Goal: Task Accomplishment & Management: Complete application form

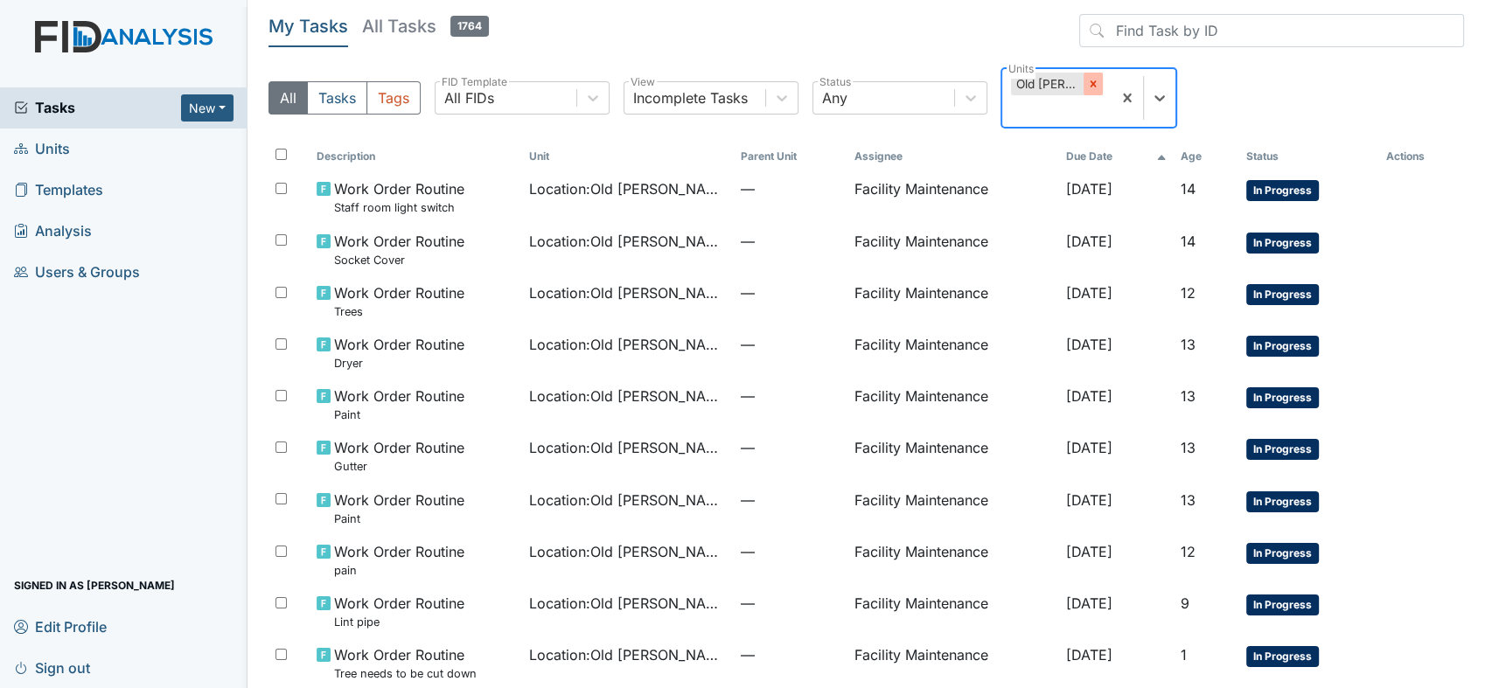
click at [1089, 81] on icon at bounding box center [1093, 84] width 12 height 12
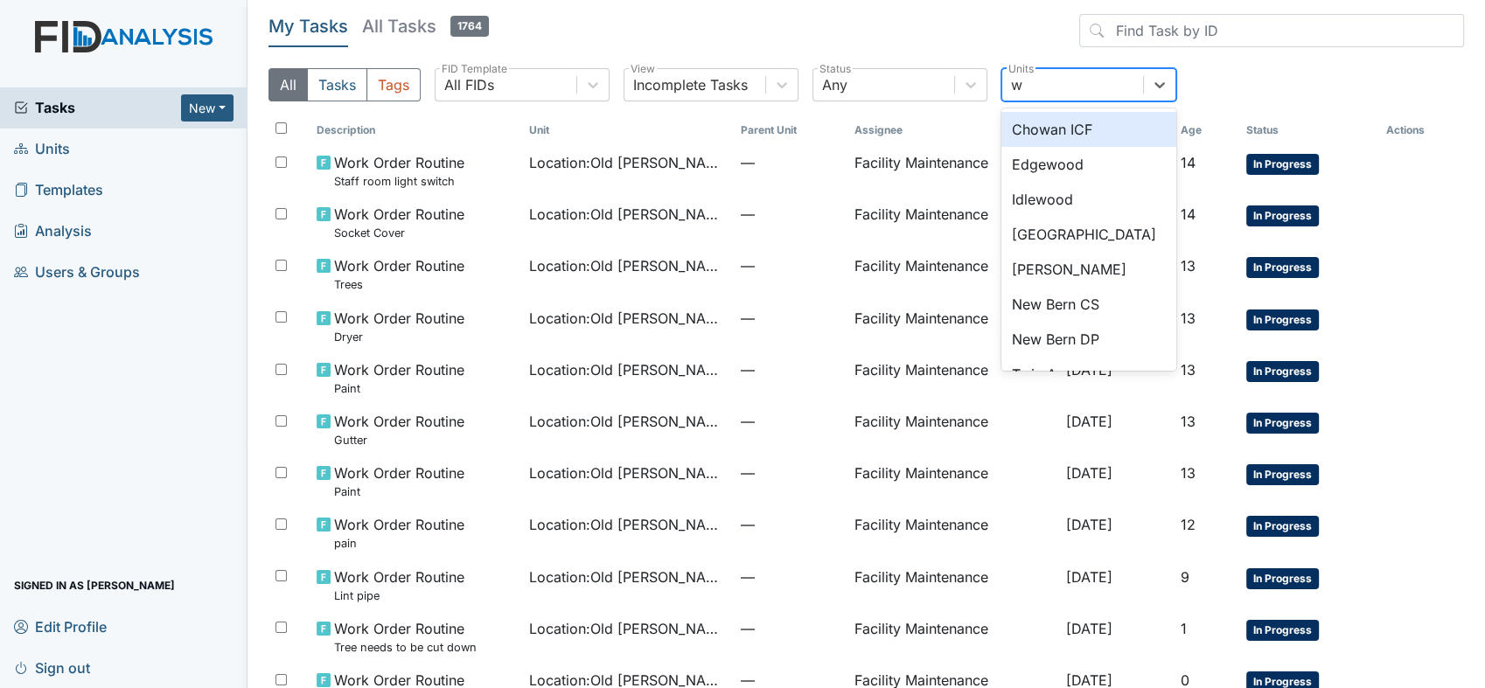
type input "wi"
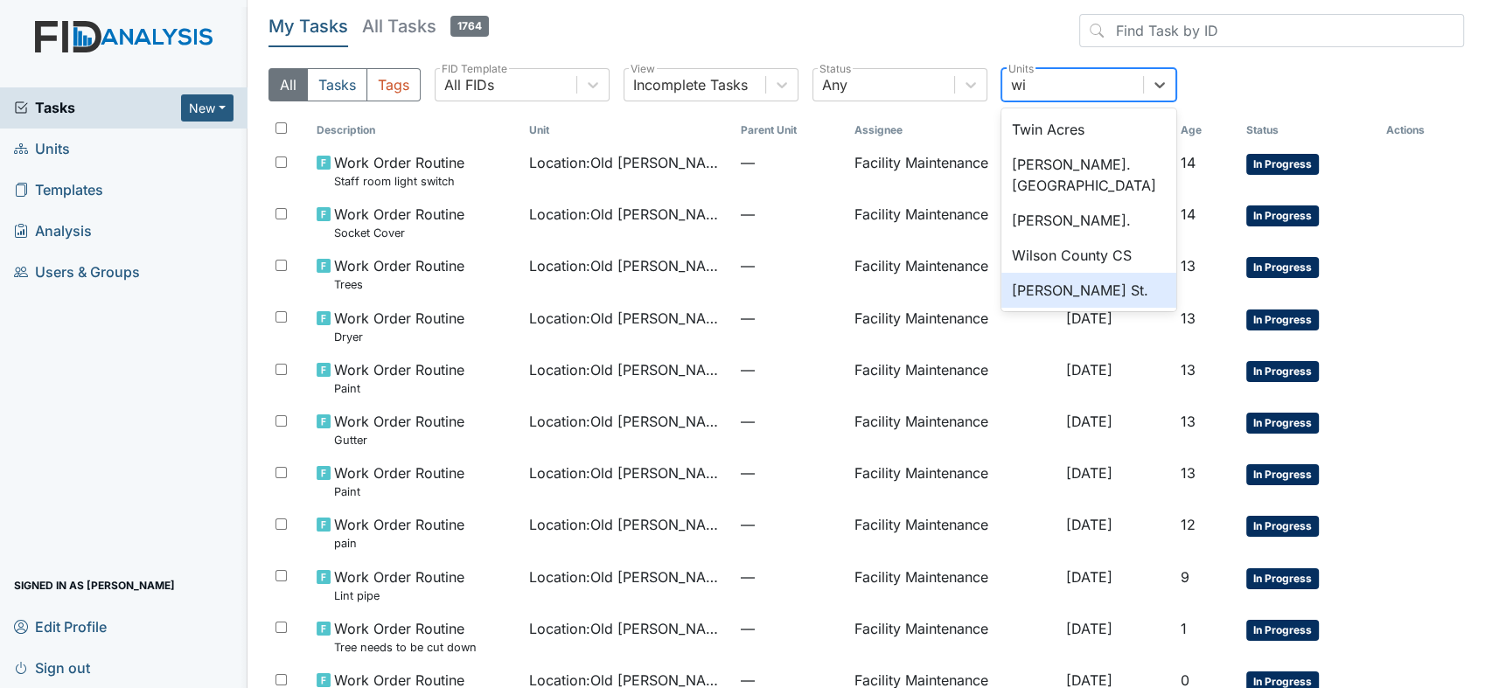
click at [1050, 273] on div "[PERSON_NAME] St." at bounding box center [1088, 290] width 175 height 35
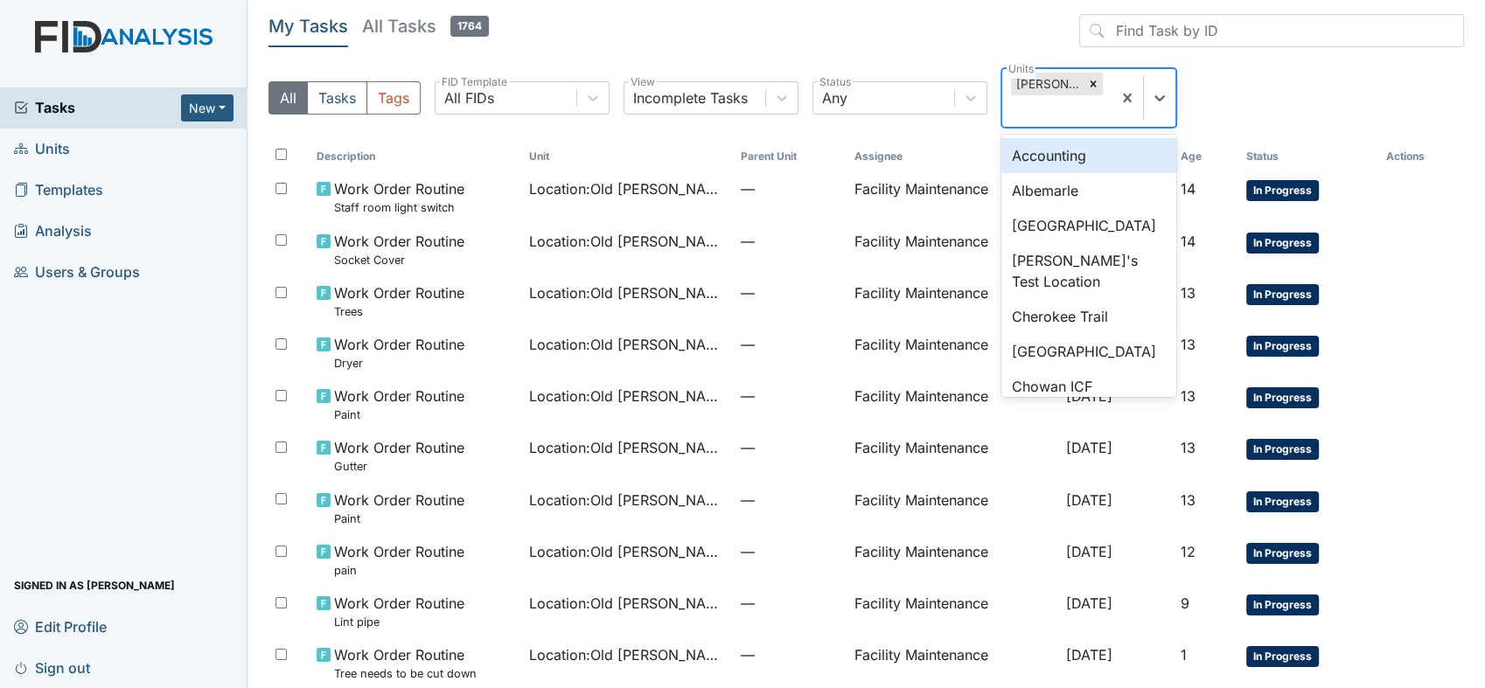
click at [1047, 84] on div "[PERSON_NAME] St." at bounding box center [1047, 84] width 73 height 23
click at [1087, 84] on icon at bounding box center [1093, 84] width 12 height 12
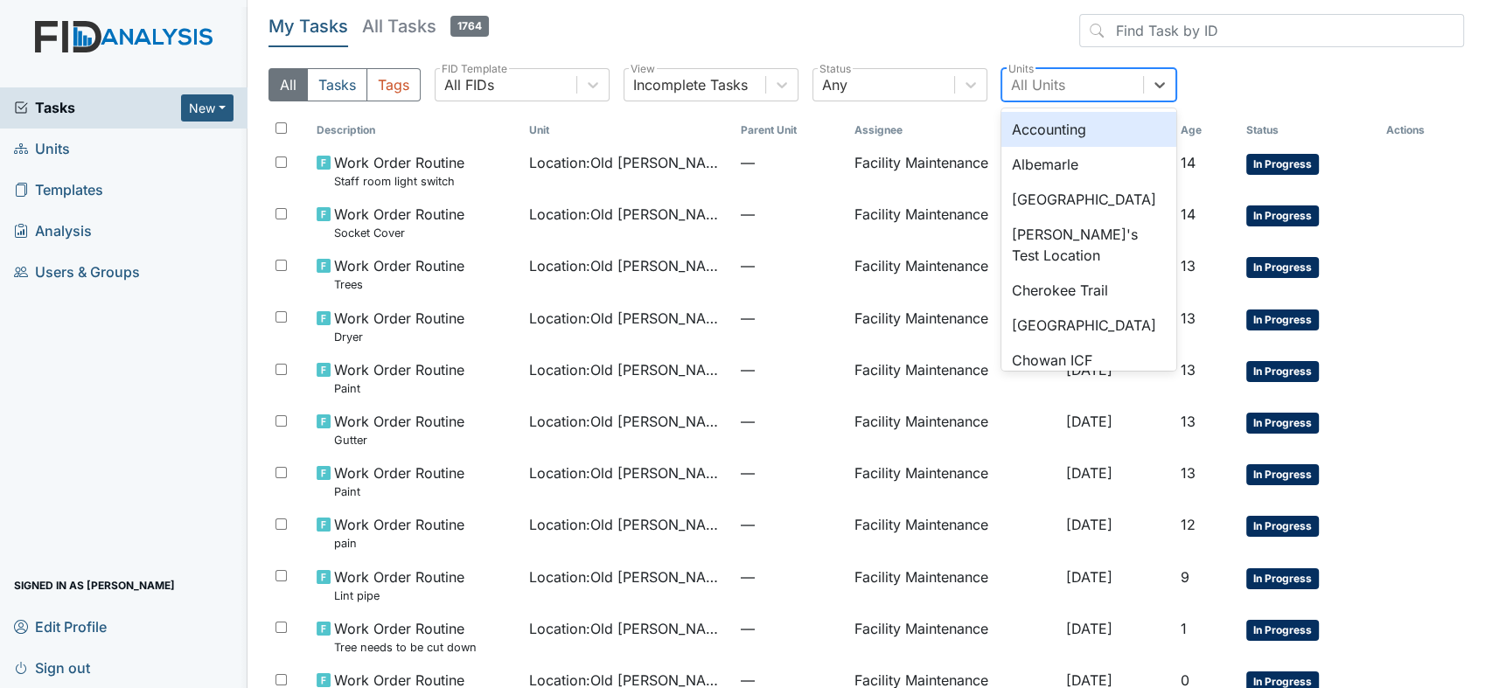
click at [1019, 128] on div "Accounting" at bounding box center [1088, 129] width 175 height 35
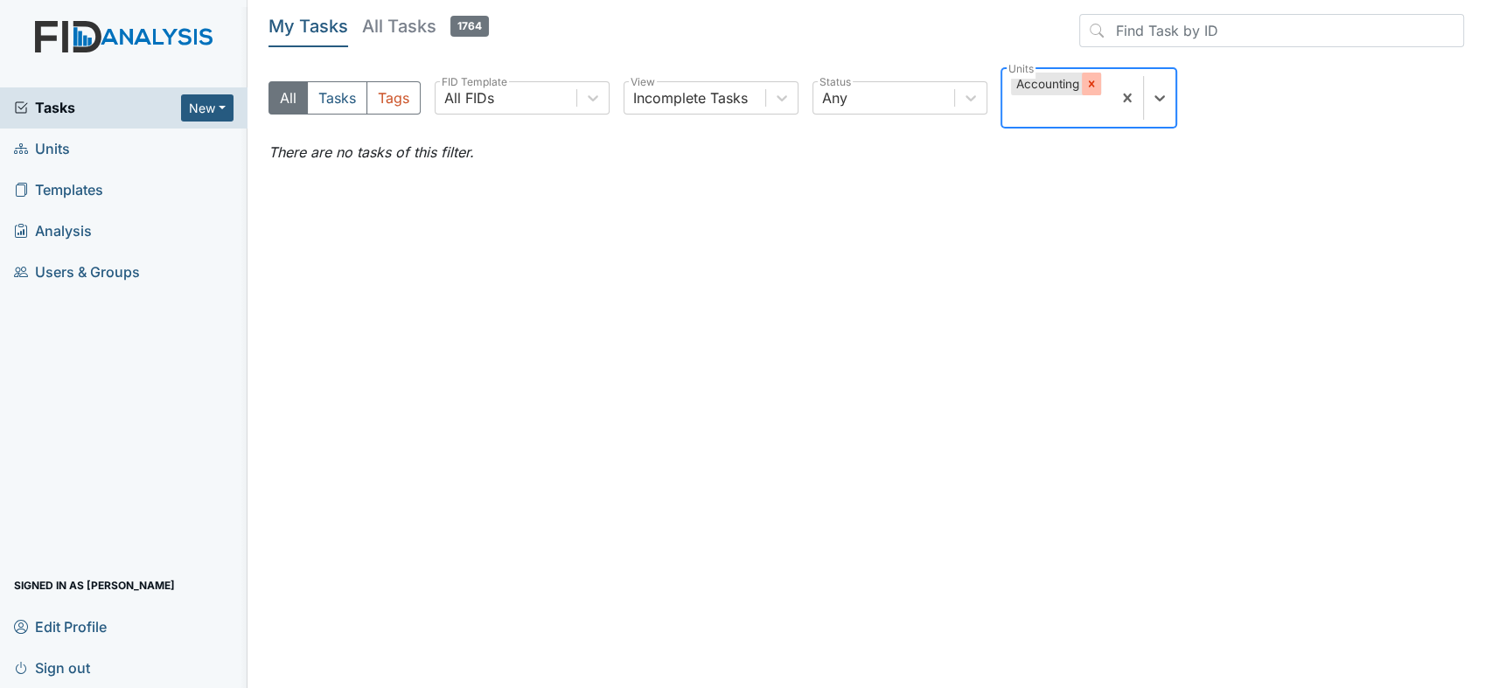
click at [1092, 84] on icon at bounding box center [1092, 84] width 6 height 6
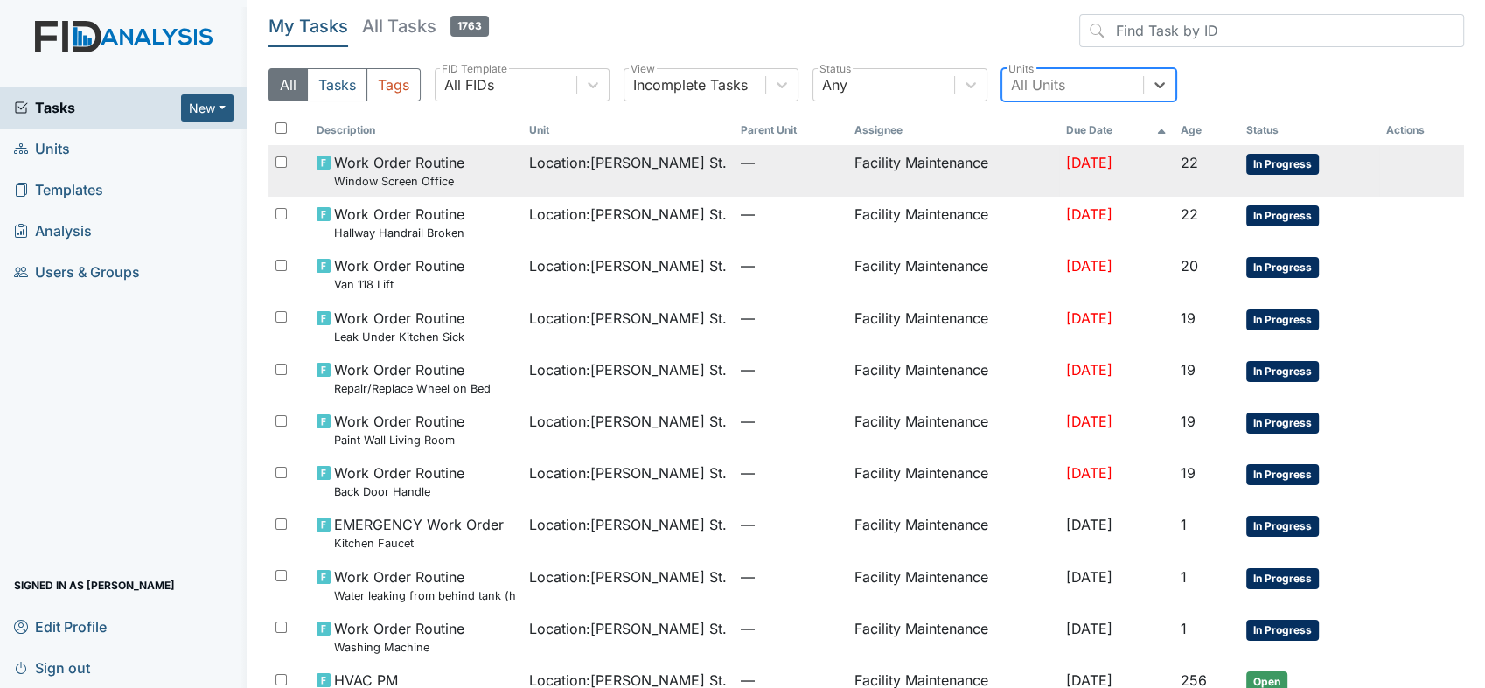
click at [907, 159] on td "Facility Maintenance" at bounding box center [953, 171] width 212 height 52
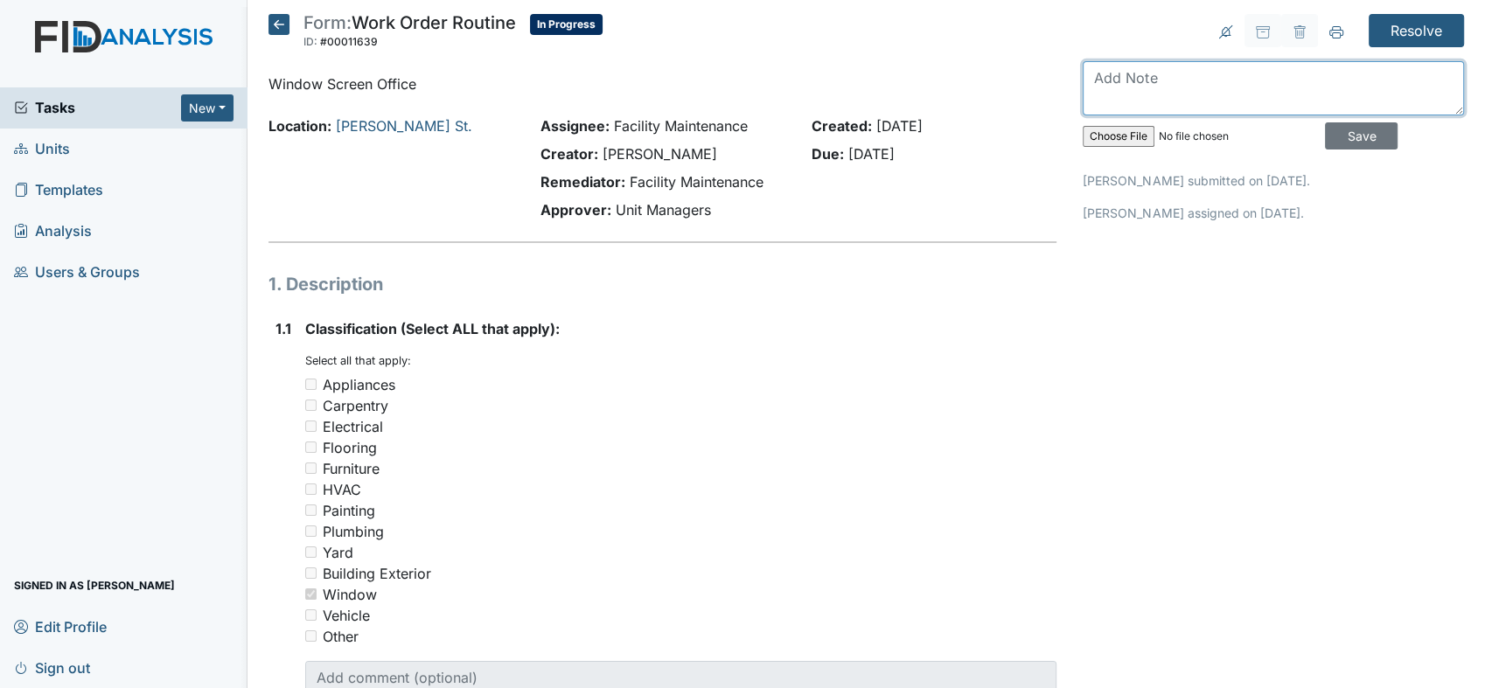
click at [1091, 96] on textarea at bounding box center [1272, 88] width 381 height 54
type textarea "window screen back in window office"
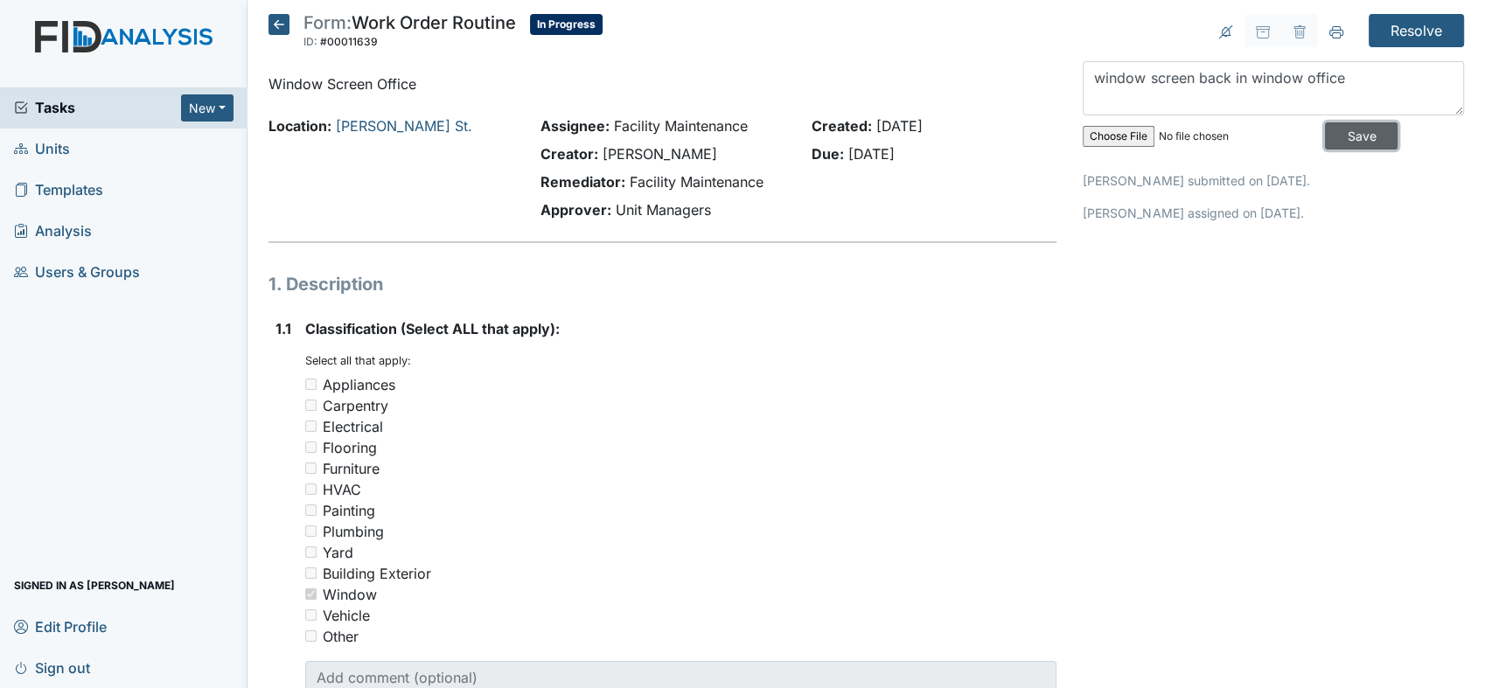
click at [1346, 136] on input "Save" at bounding box center [1361, 135] width 73 height 27
click at [1381, 28] on input "Resolve" at bounding box center [1415, 30] width 95 height 33
click at [1392, 26] on input "Resolve" at bounding box center [1415, 30] width 95 height 33
click at [1399, 23] on input "Resolve" at bounding box center [1415, 30] width 95 height 33
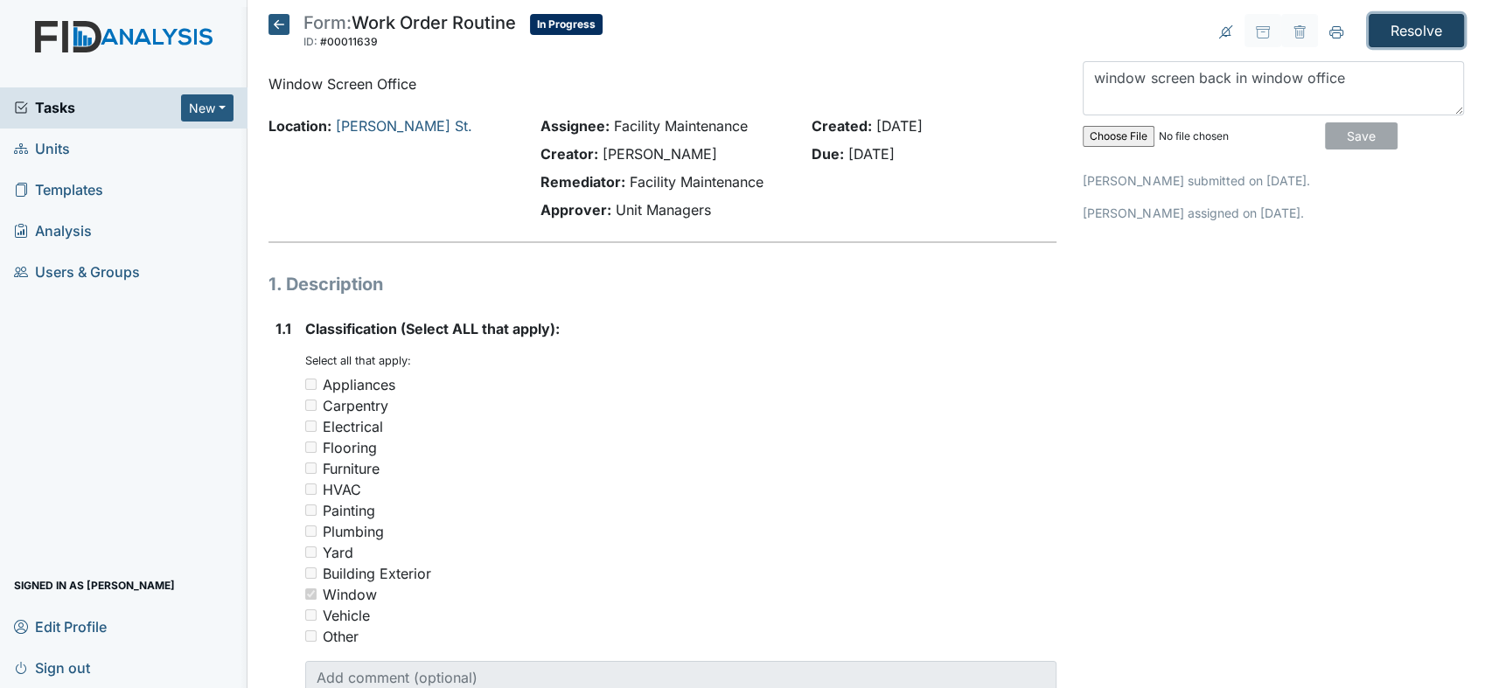
click at [1404, 25] on input "Resolve" at bounding box center [1415, 30] width 95 height 33
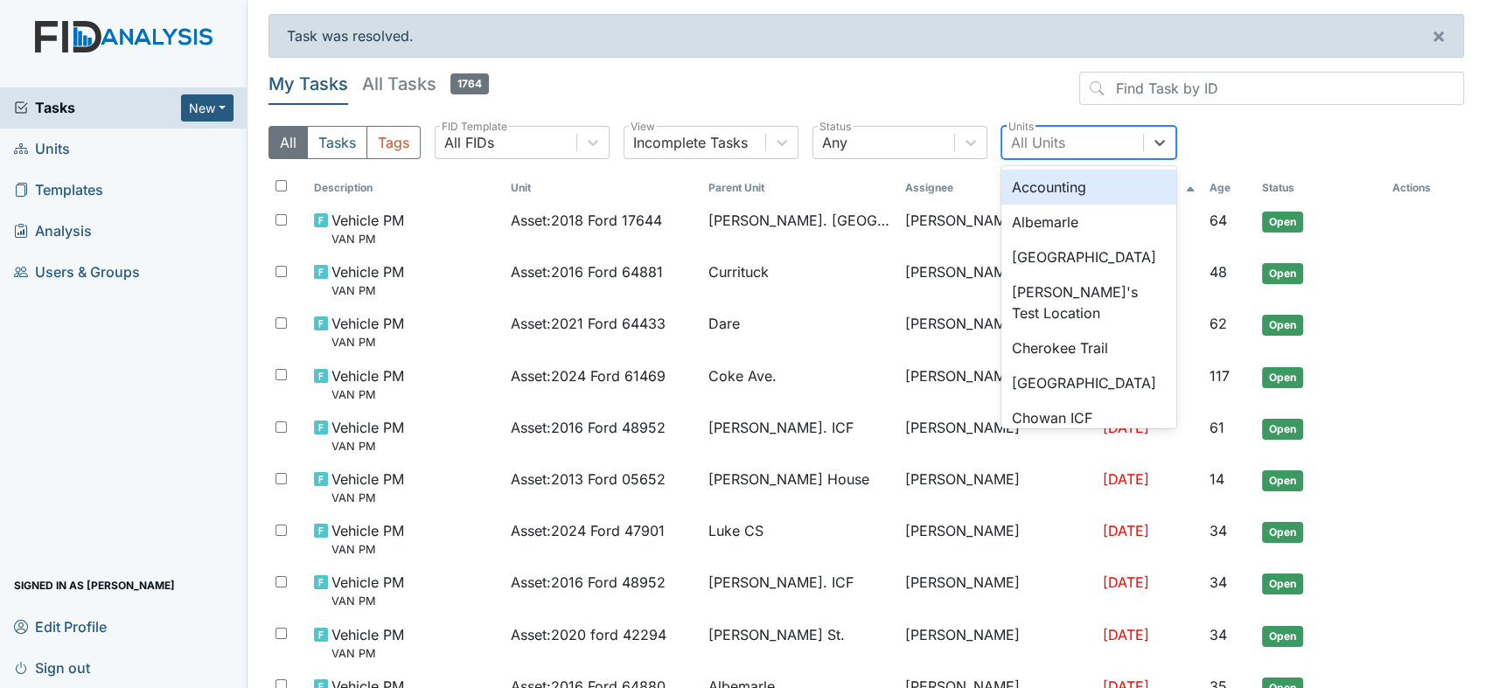
click at [1061, 132] on div "All Units" at bounding box center [1038, 142] width 54 height 21
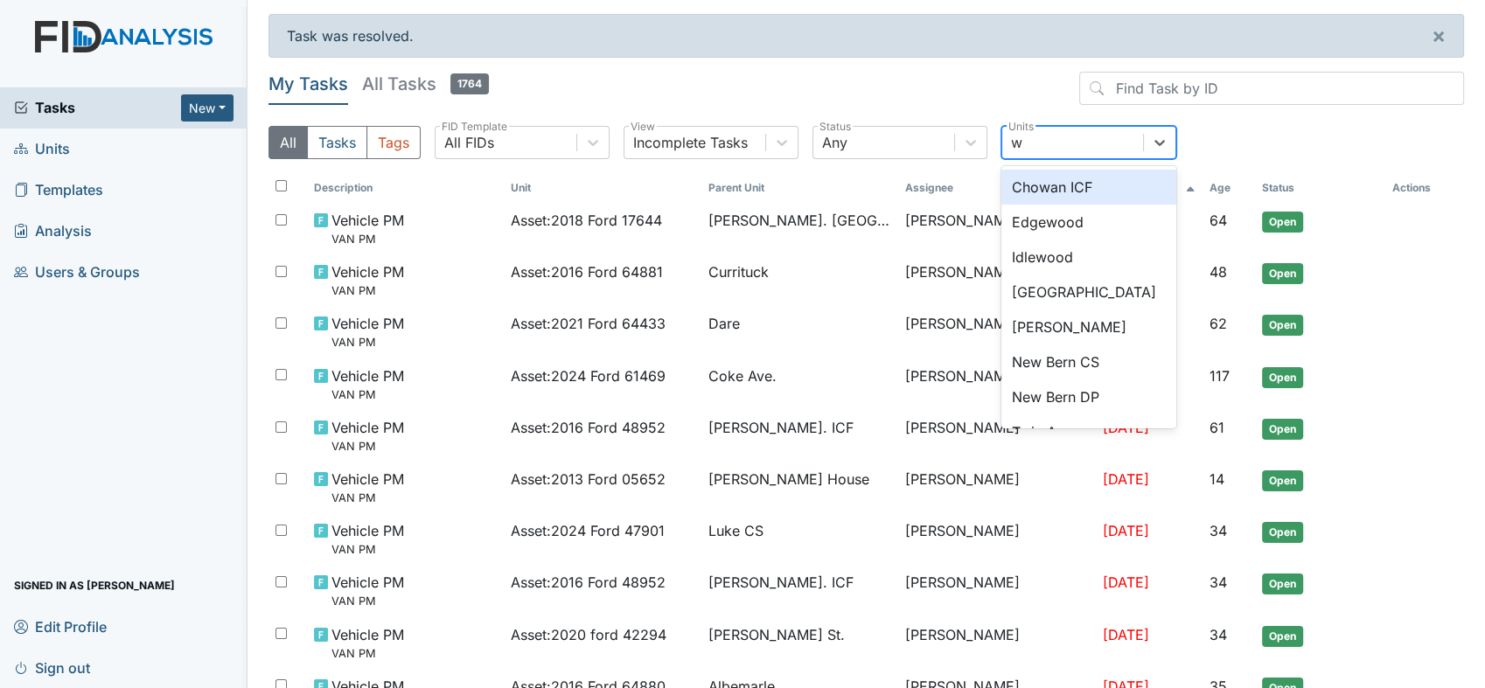
type input "wi"
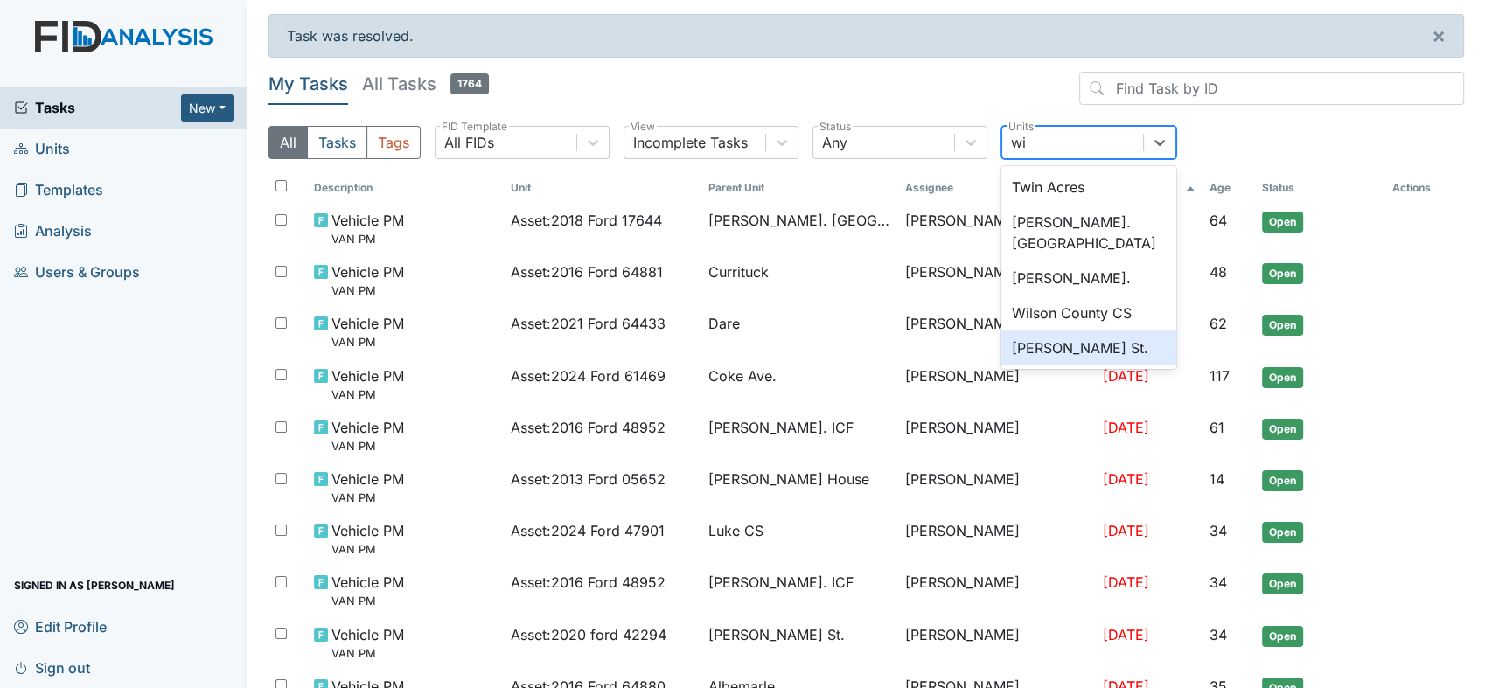
click at [1027, 330] on div "[PERSON_NAME] St." at bounding box center [1088, 347] width 175 height 35
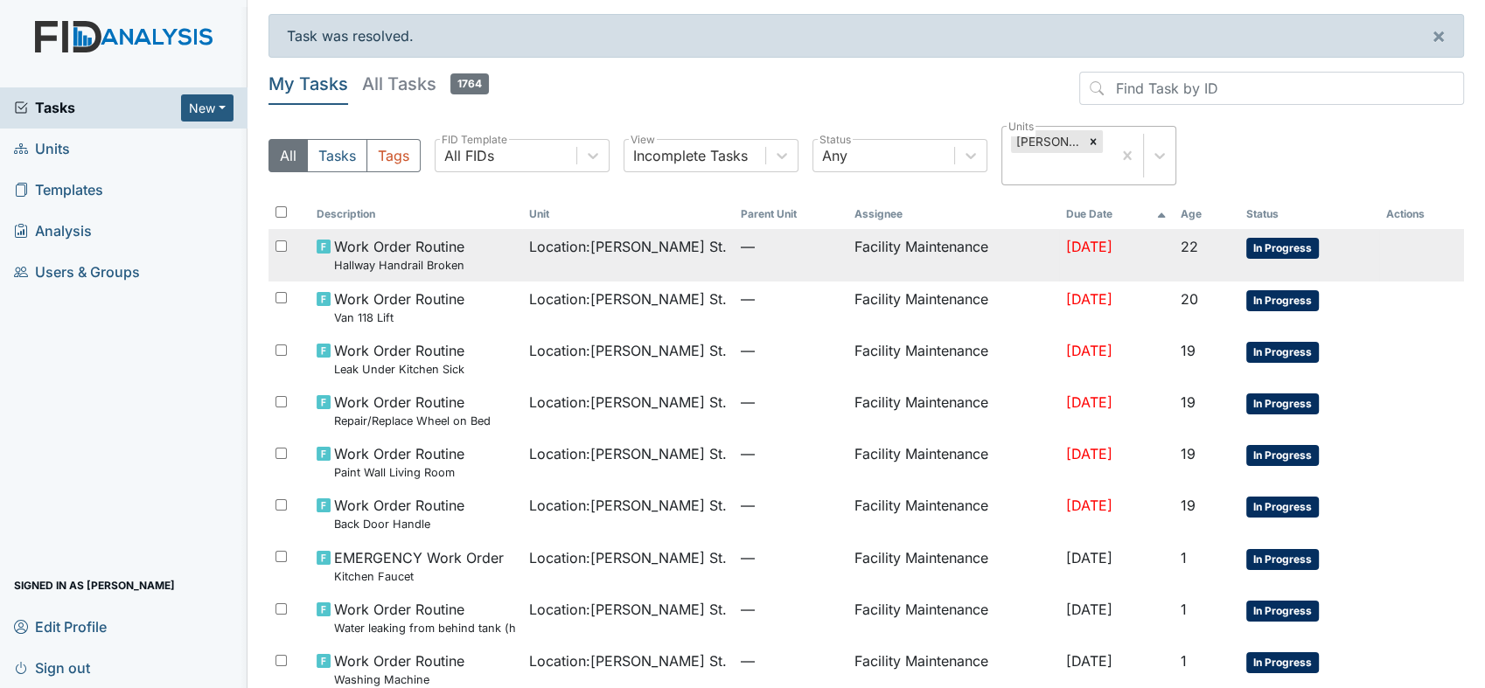
click at [415, 257] on small "Hallway Handrail Broken" at bounding box center [399, 265] width 130 height 17
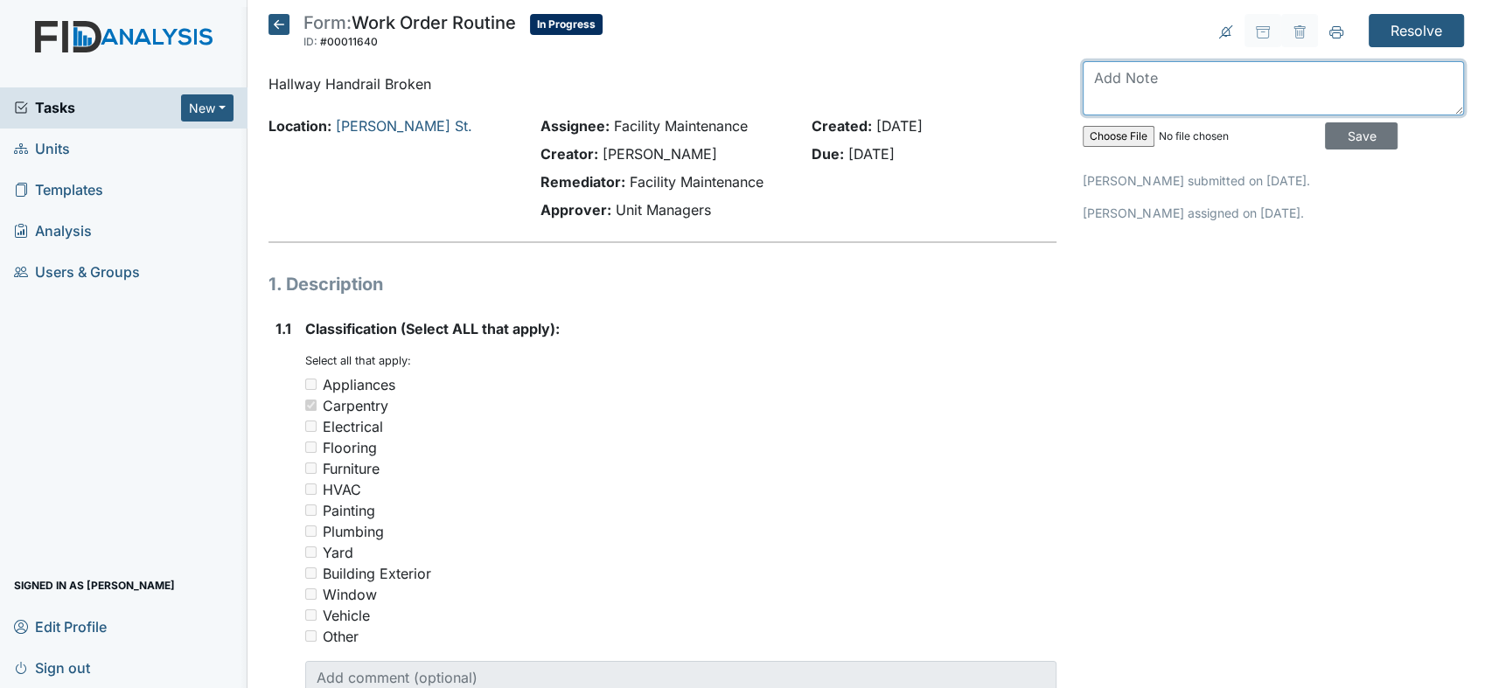
click at [1100, 80] on textarea at bounding box center [1272, 88] width 381 height 54
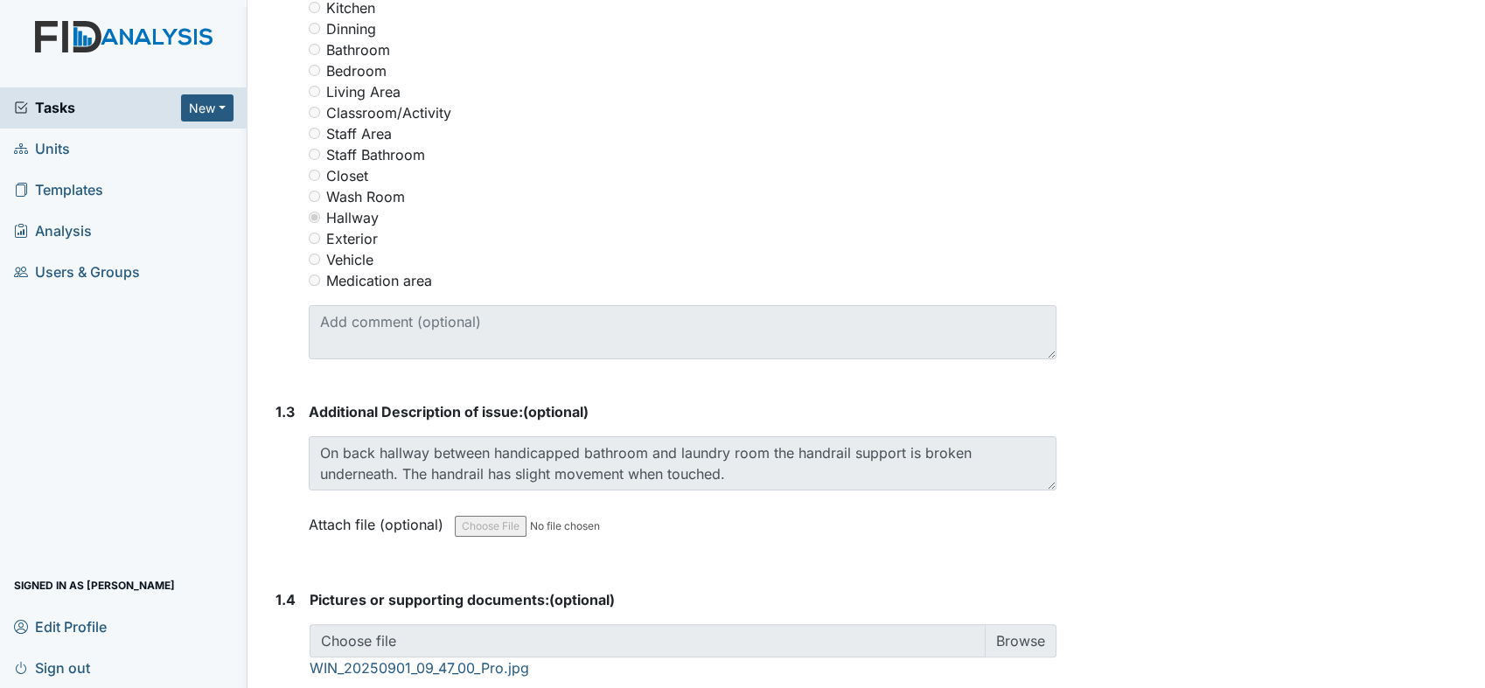
scroll to position [906, 0]
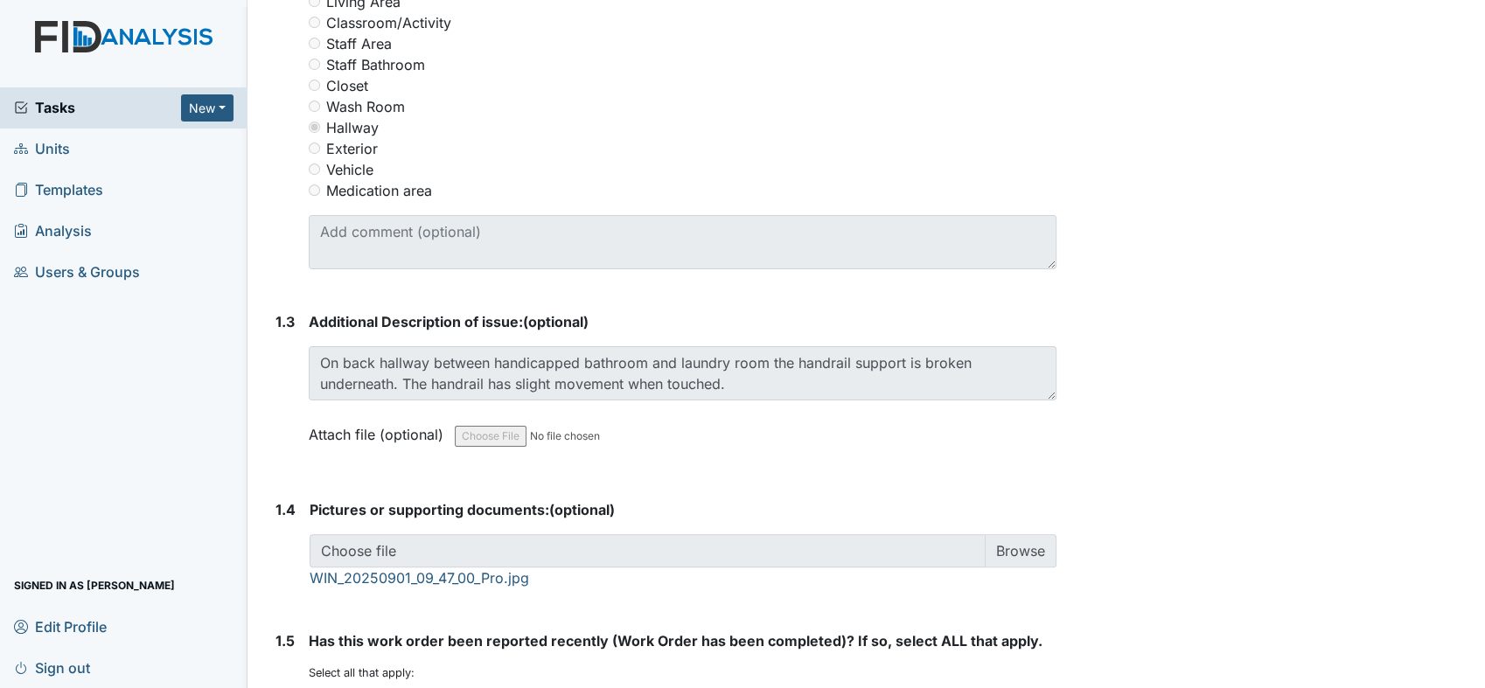
click at [1469, 7] on main "Form: Work Order Routine ID: #00011640 In Progress Autosaving... Hallway Handra…" at bounding box center [865, 344] width 1237 height 688
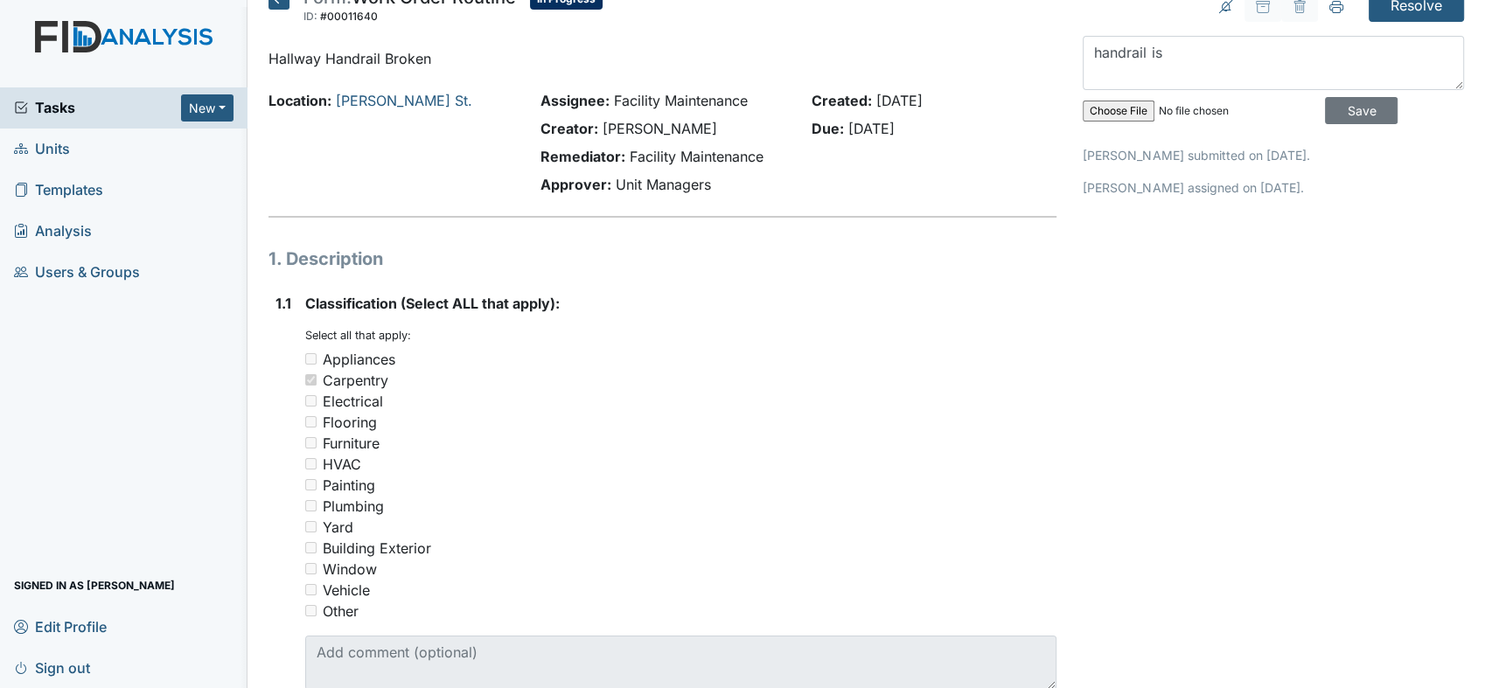
scroll to position [0, 0]
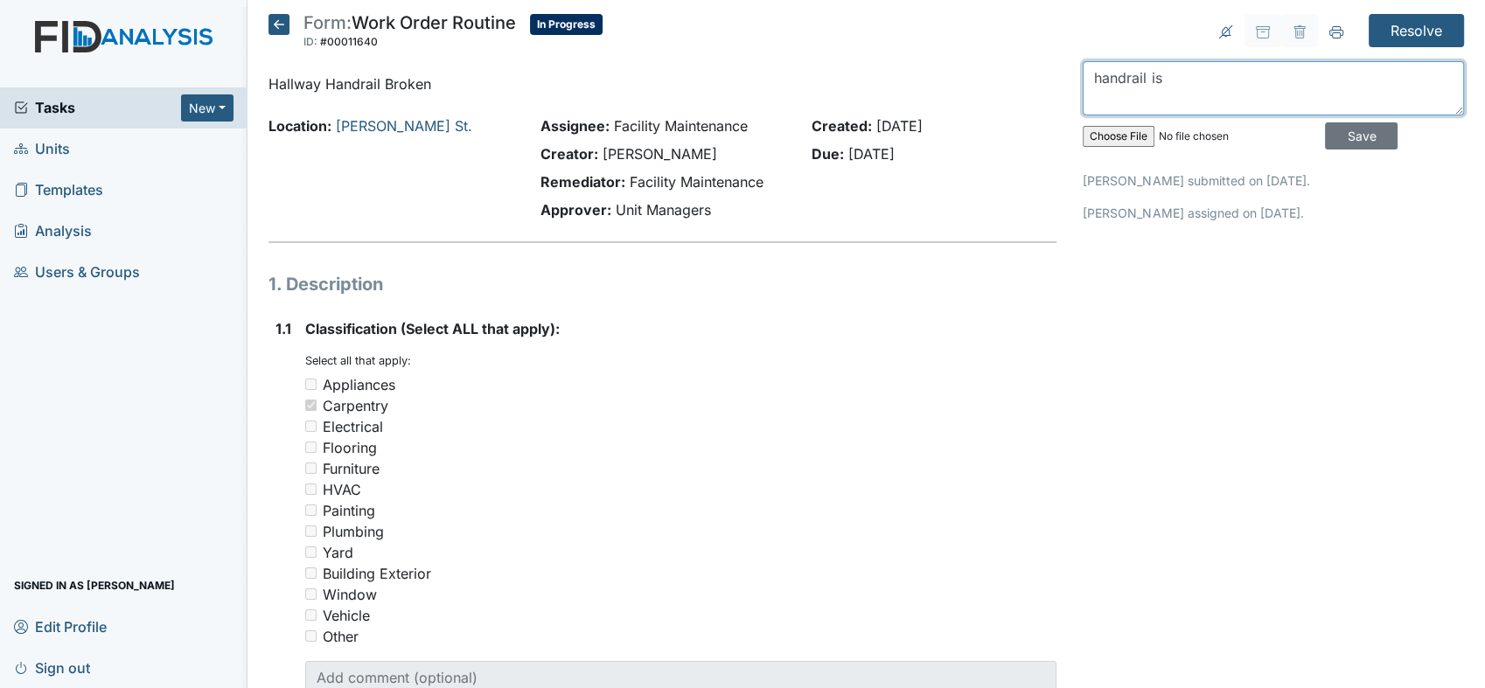
click at [1153, 78] on textarea "handrail is" at bounding box center [1272, 88] width 381 height 54
type textarea "h"
type textarea "hallway handrail is move back to position"
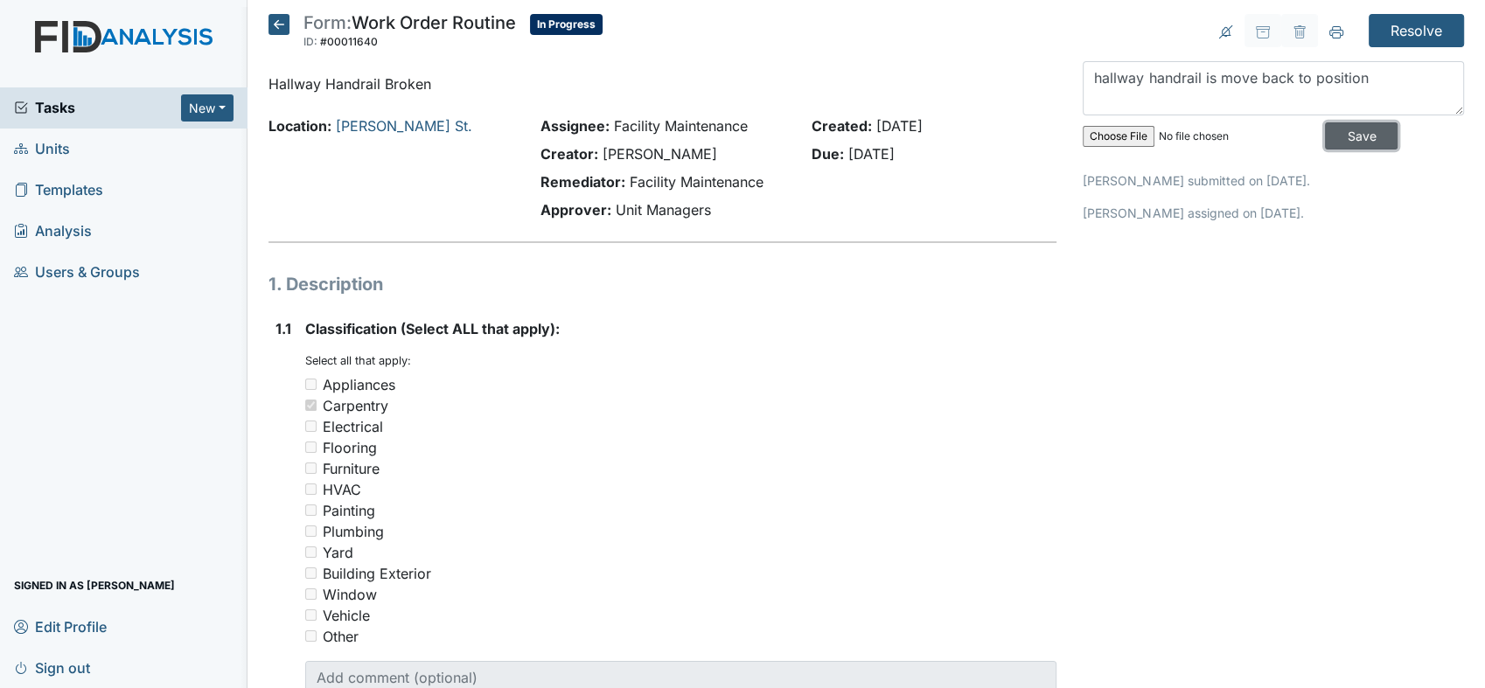
click at [1328, 134] on input "Save" at bounding box center [1361, 135] width 73 height 27
click at [1409, 25] on input "Resolve" at bounding box center [1415, 30] width 95 height 33
click at [1401, 24] on input "Resolve" at bounding box center [1415, 30] width 95 height 33
click at [911, 80] on p "Hallway Handrail Broken" at bounding box center [662, 83] width 788 height 21
click at [1400, 30] on input "Resolve" at bounding box center [1415, 30] width 95 height 33
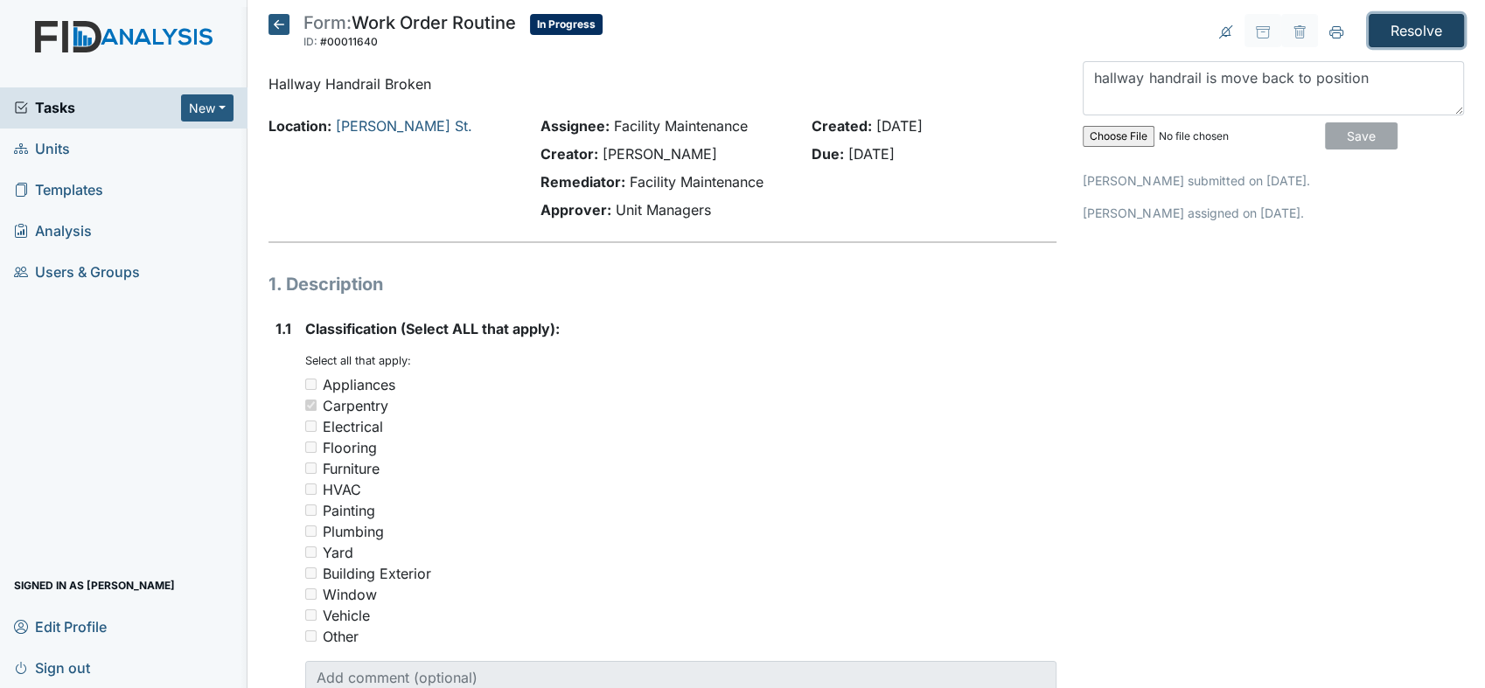
click at [1413, 20] on input "Resolve" at bounding box center [1415, 30] width 95 height 33
click at [1410, 23] on input "Resolve" at bounding box center [1415, 30] width 95 height 33
click at [1416, 24] on input "Resolve" at bounding box center [1415, 30] width 95 height 33
click at [1400, 24] on input "Resolve" at bounding box center [1415, 30] width 95 height 33
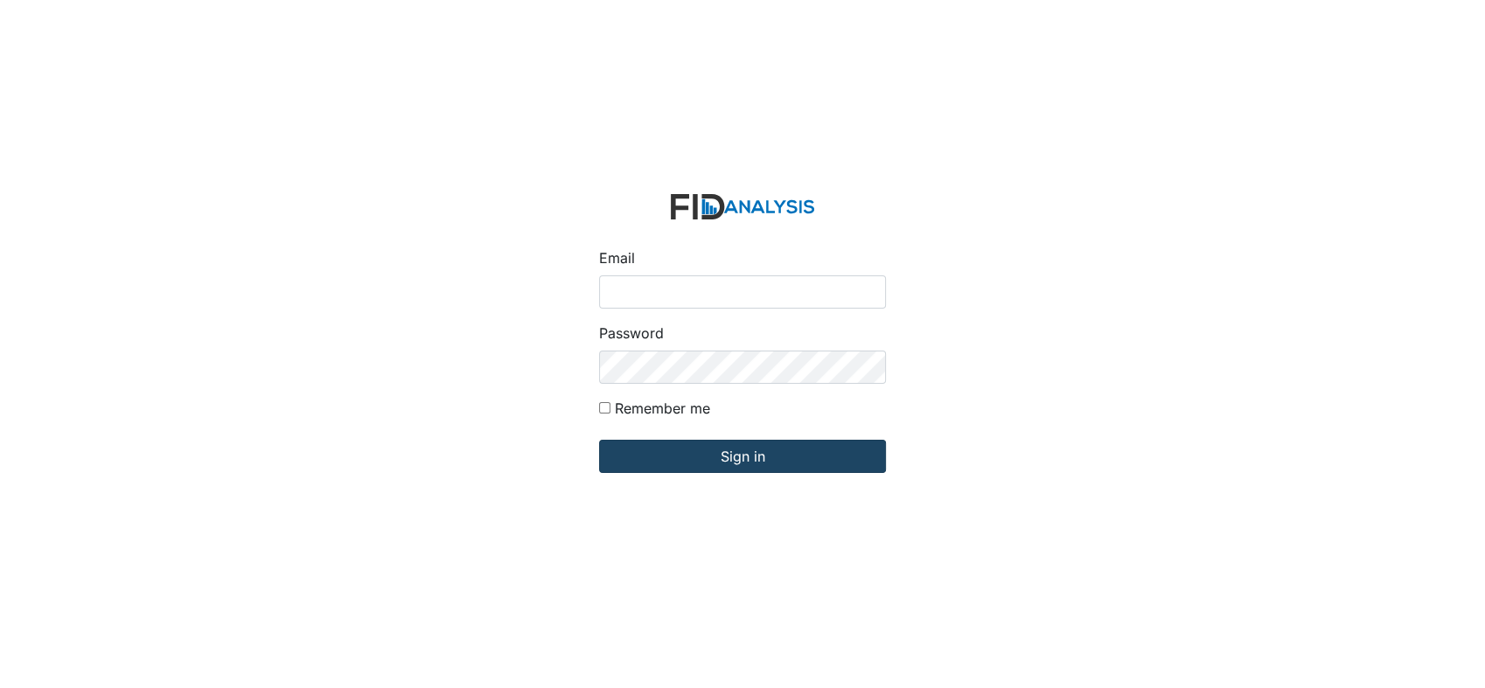
type input "[EMAIL_ADDRESS][DOMAIN_NAME]"
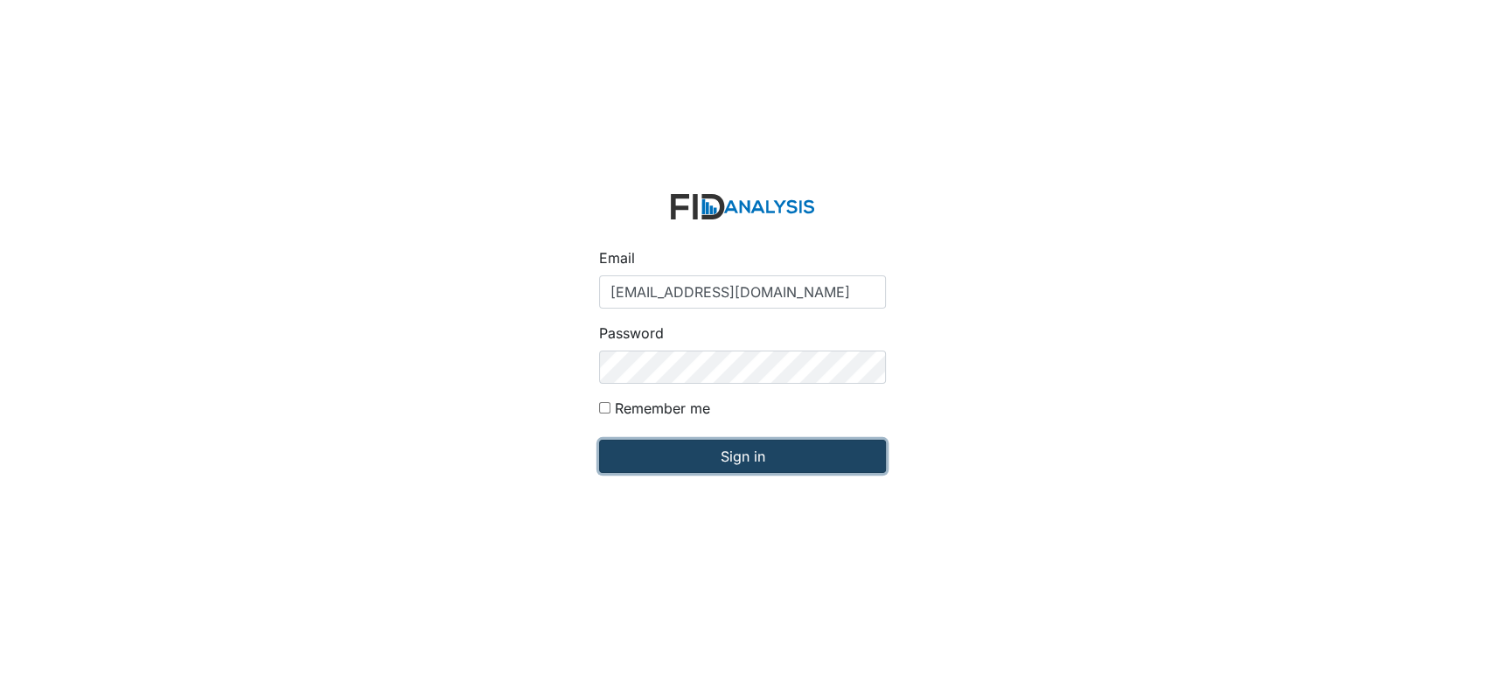
click at [675, 454] on input "Sign in" at bounding box center [742, 456] width 287 height 33
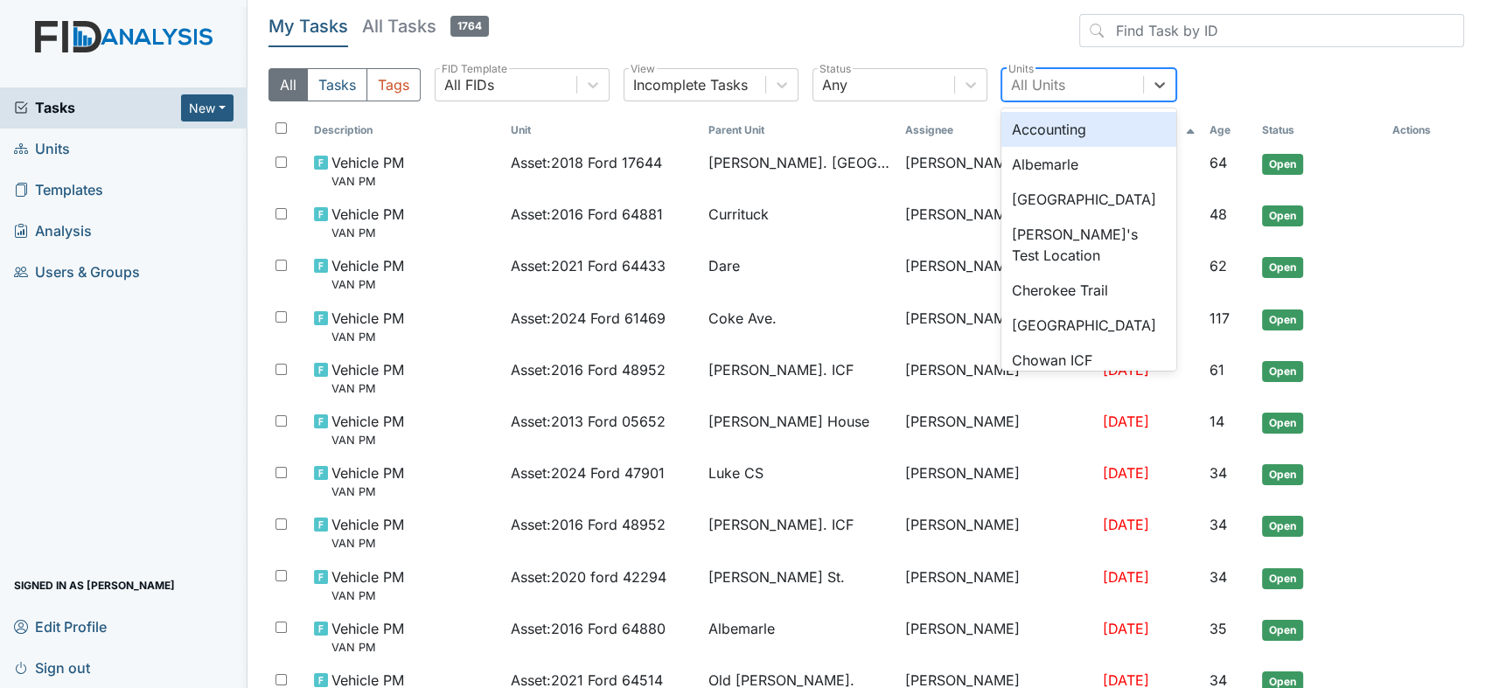
click at [1035, 79] on div "All Units" at bounding box center [1038, 84] width 54 height 21
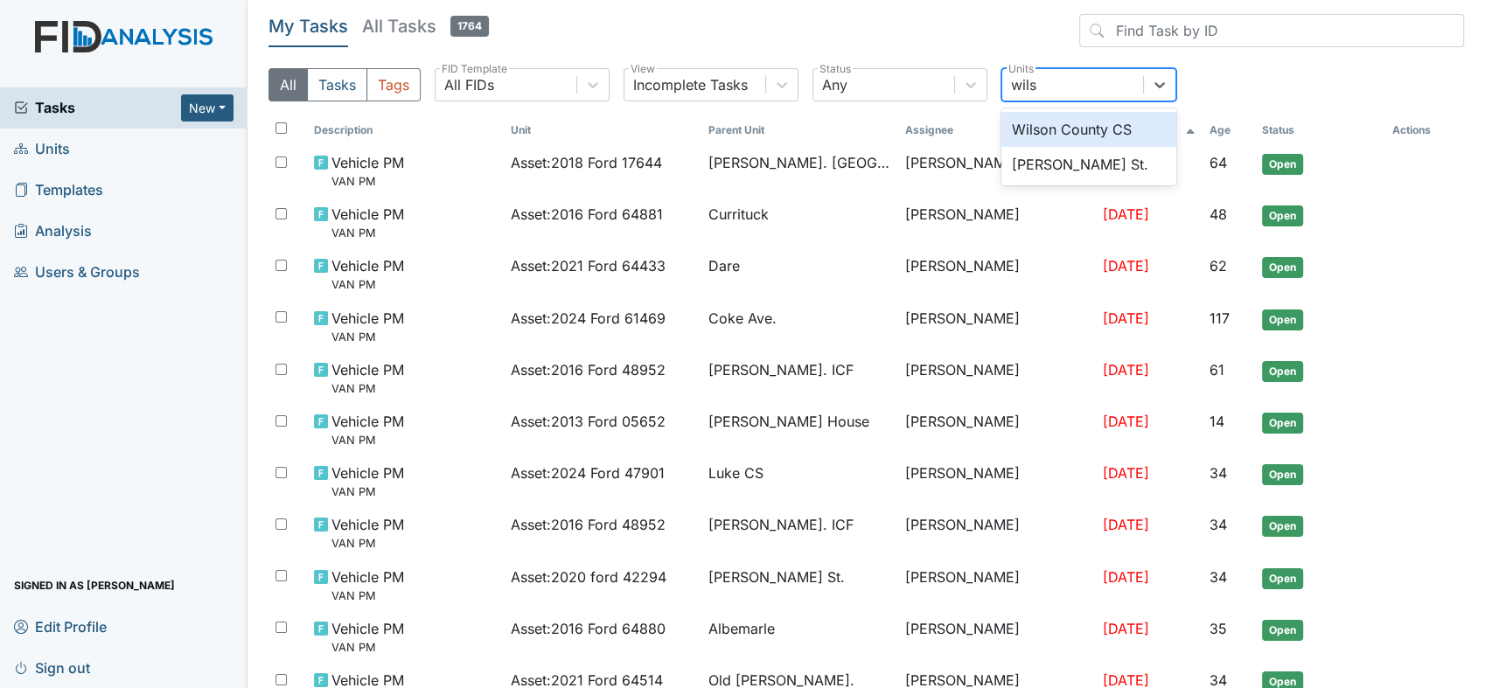
type input "wilso"
click at [1038, 167] on div "[PERSON_NAME] St." at bounding box center [1088, 164] width 175 height 35
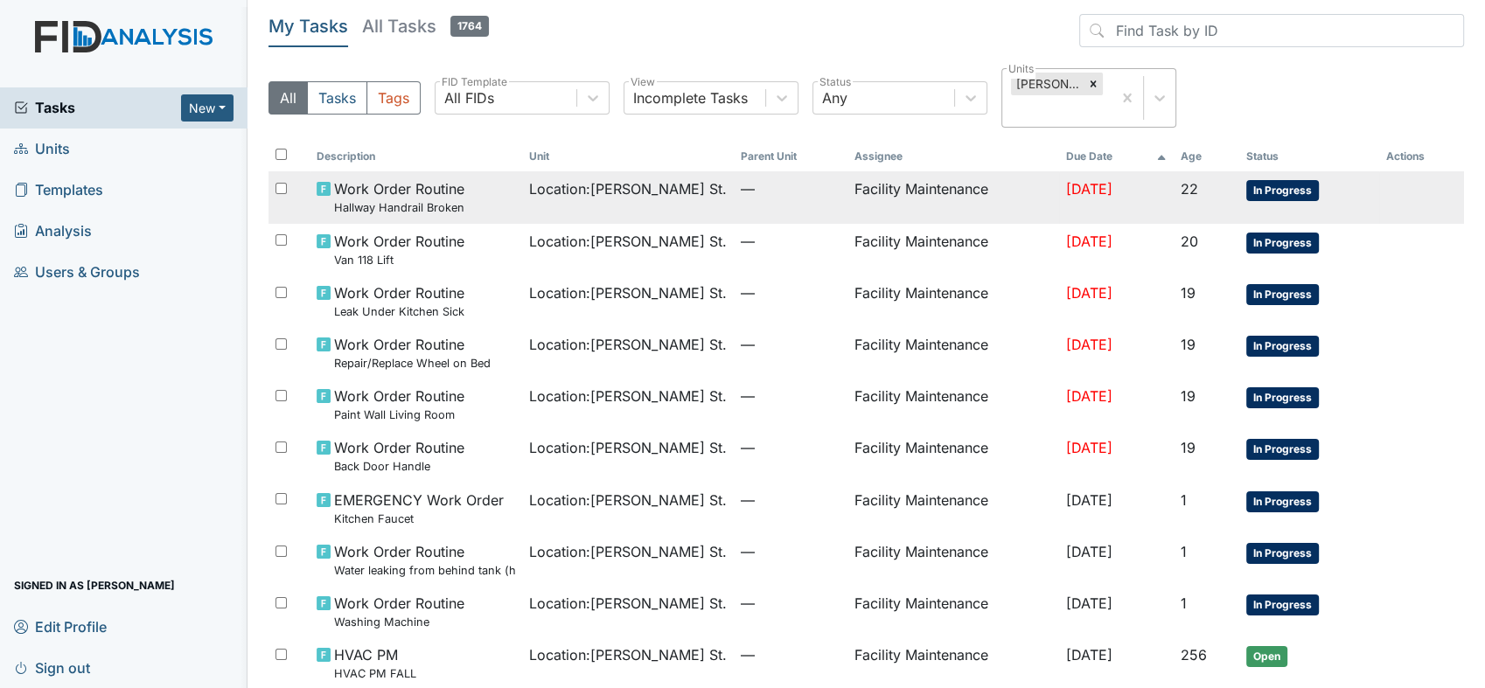
click at [623, 178] on span "Location : Wilson St." at bounding box center [628, 188] width 198 height 21
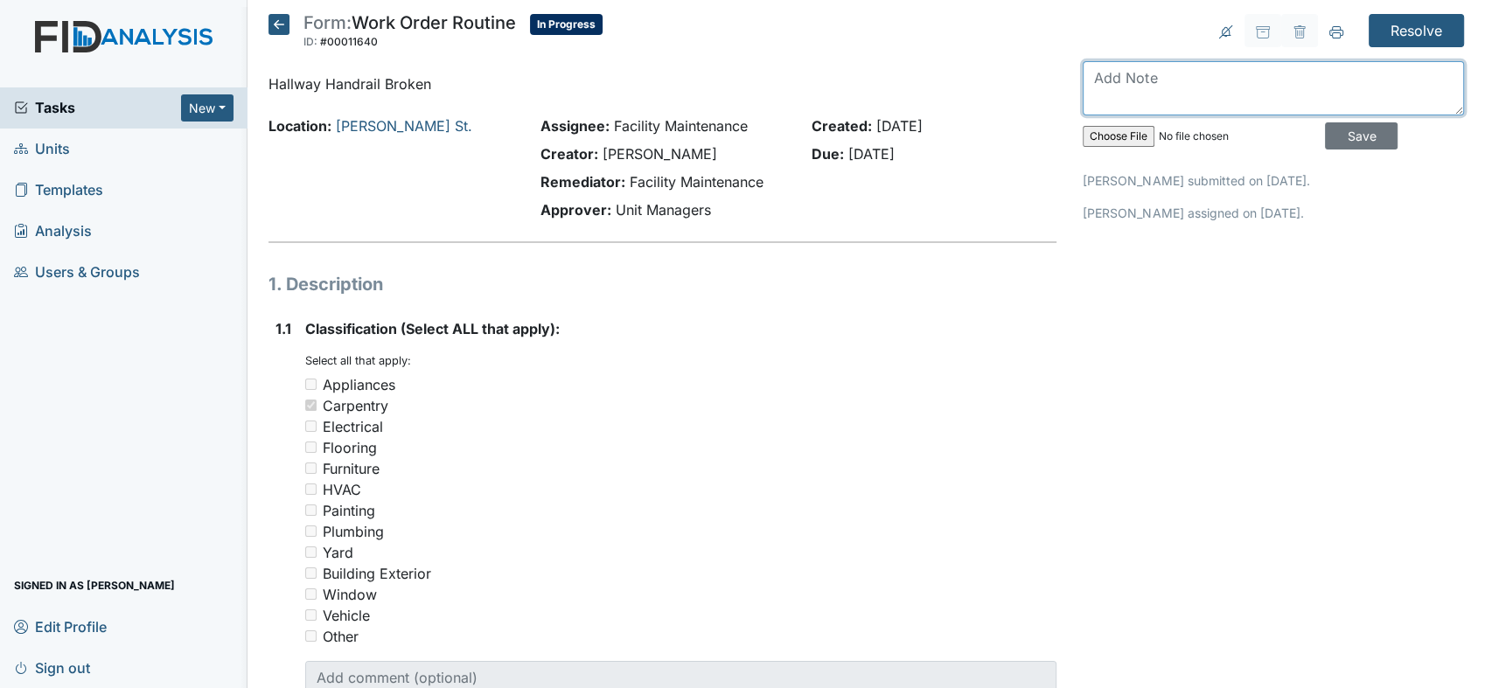
click at [1105, 79] on textarea at bounding box center [1272, 88] width 381 height 54
type textarea "hallway handrail is repair"
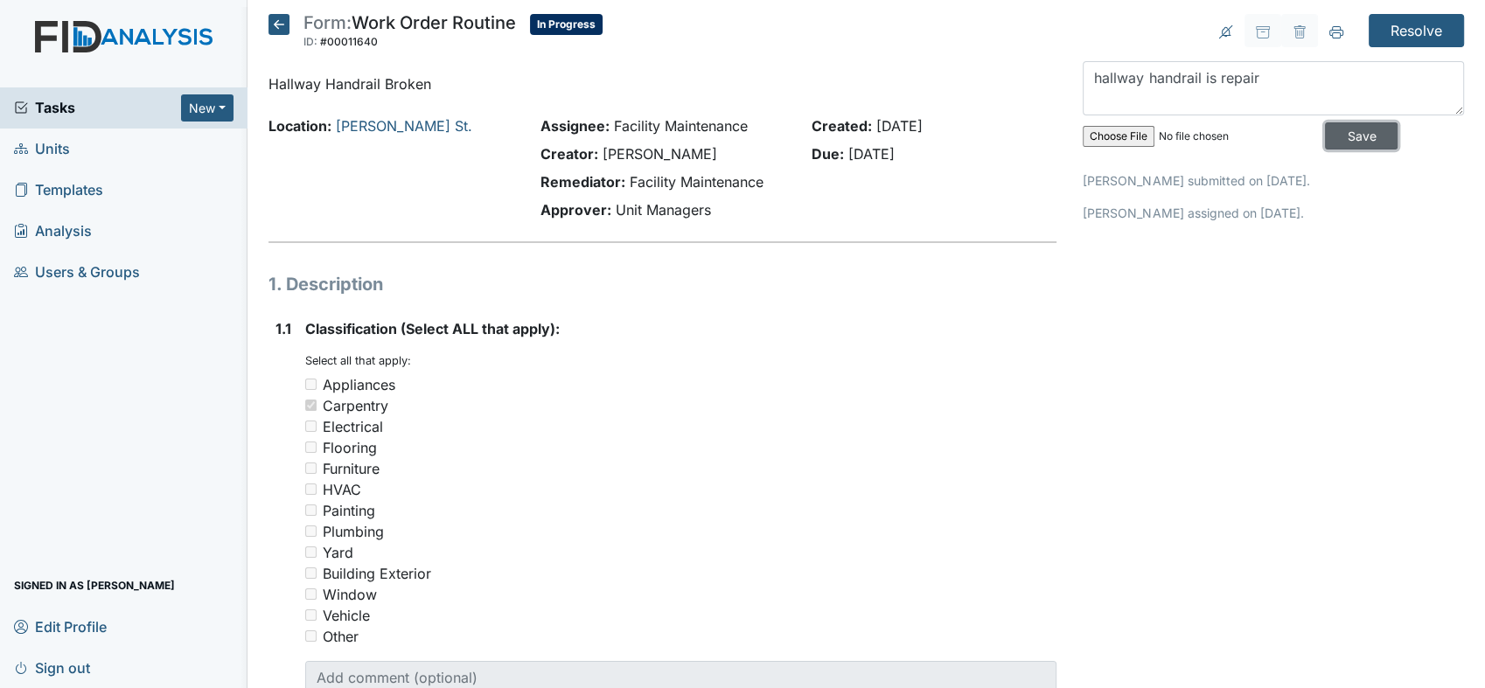
click at [1339, 129] on input "Save" at bounding box center [1361, 135] width 73 height 27
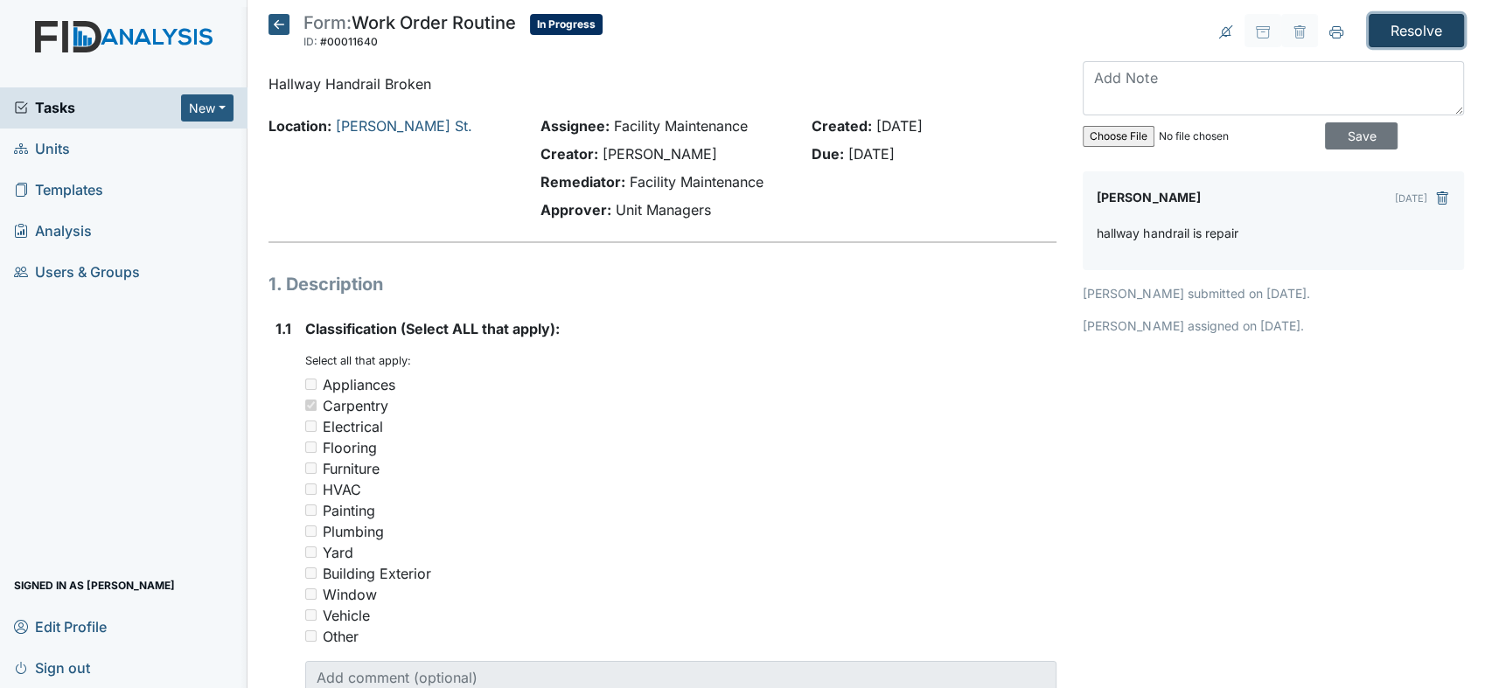
click at [1382, 31] on input "Resolve" at bounding box center [1415, 30] width 95 height 33
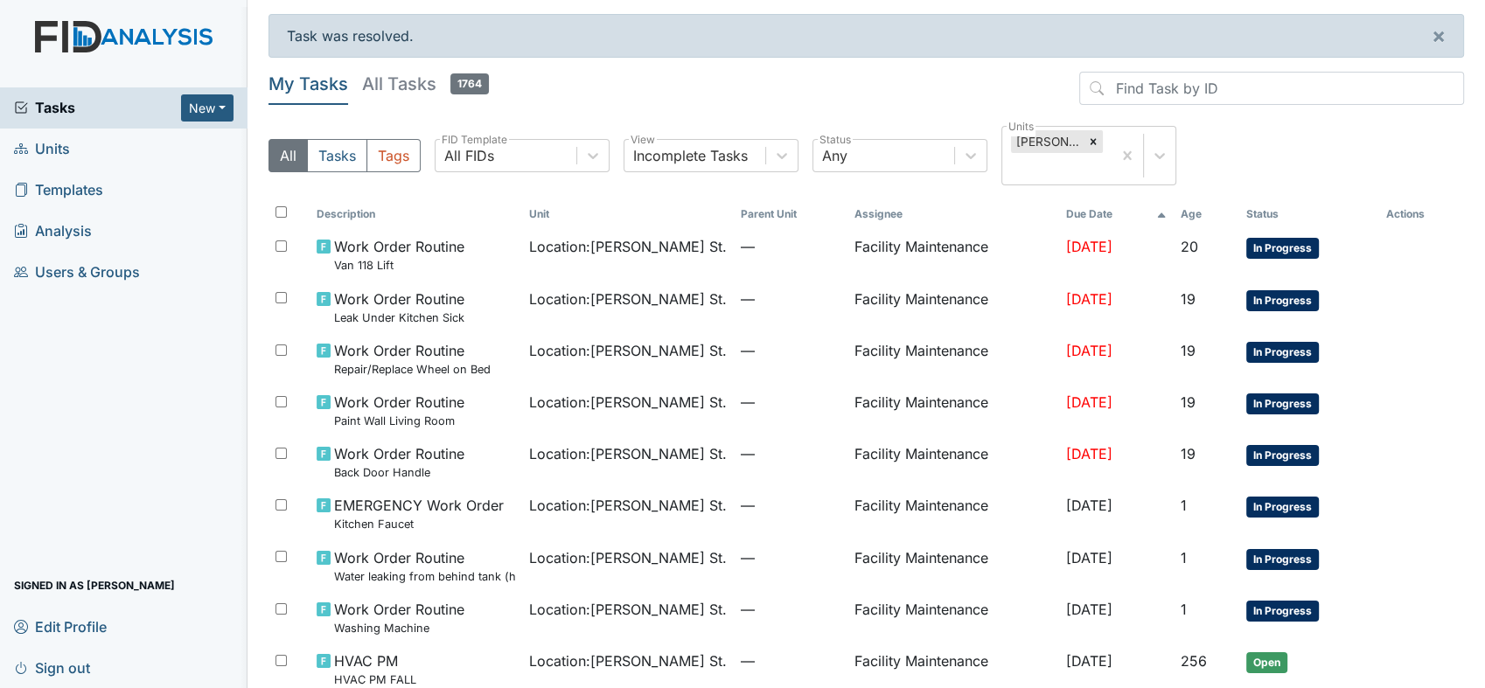
click at [1382, 31] on div "Task was resolved. ×" at bounding box center [865, 36] width 1195 height 44
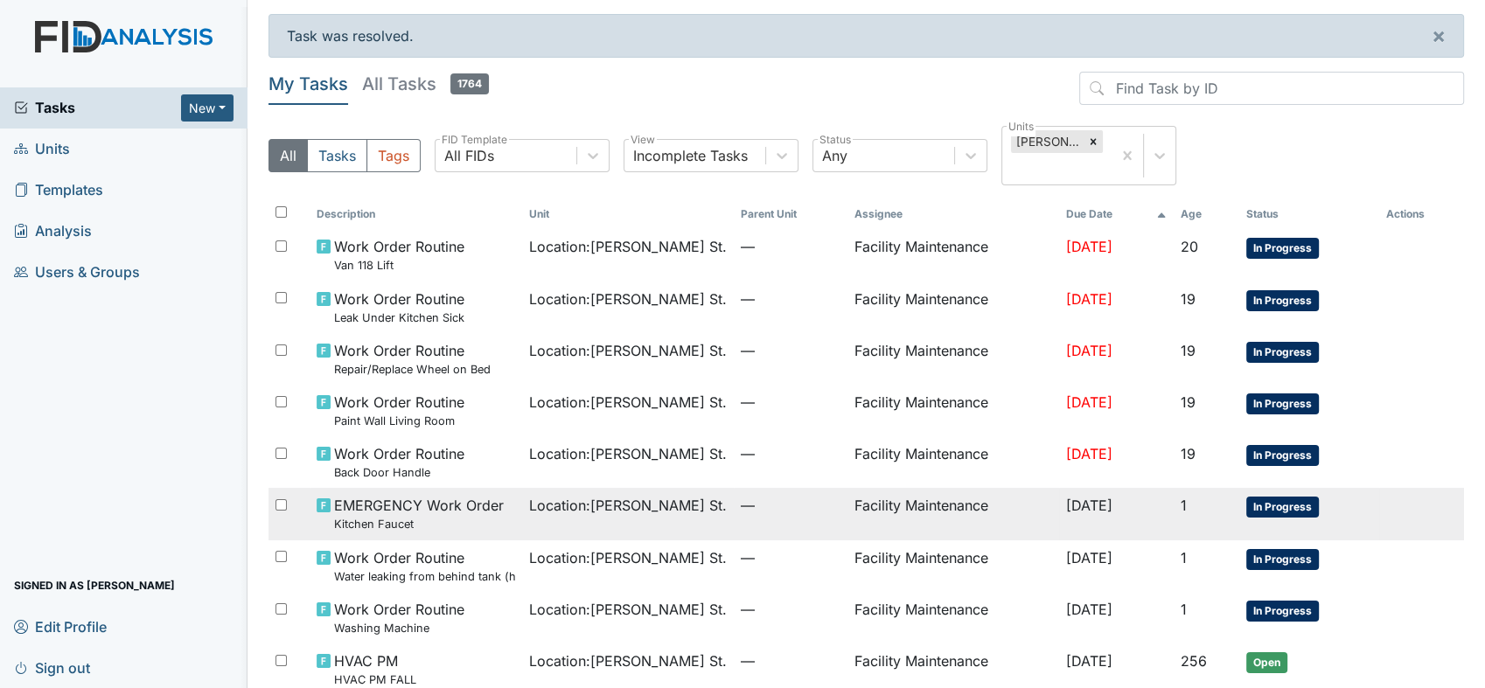
click at [401, 495] on span "EMERGENCY Work Order Kitchen Faucet" at bounding box center [419, 514] width 170 height 38
click at [399, 495] on span "EMERGENCY Work Order Kitchen Faucet" at bounding box center [419, 514] width 170 height 38
click at [560, 495] on span "Location : Wilson St." at bounding box center [628, 505] width 198 height 21
